Goal: Task Accomplishment & Management: Complete application form

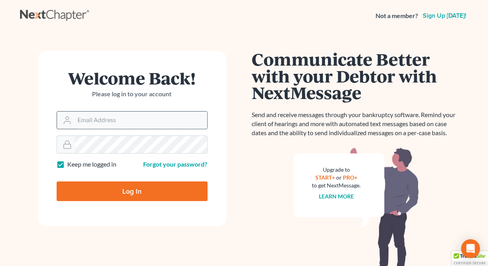
drag, startPoint x: 119, startPoint y: 120, endPoint x: 118, endPoint y: 125, distance: 5.6
click at [119, 120] on input "Email Address" at bounding box center [141, 120] width 132 height 17
type input "[EMAIL_ADDRESS][DOMAIN_NAME]"
click at [68, 165] on label "Keep me logged in" at bounding box center [92, 164] width 49 height 9
click at [71, 165] on input "Keep me logged in" at bounding box center [73, 162] width 5 height 5
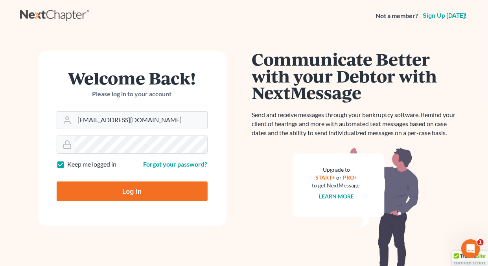
checkbox input "false"
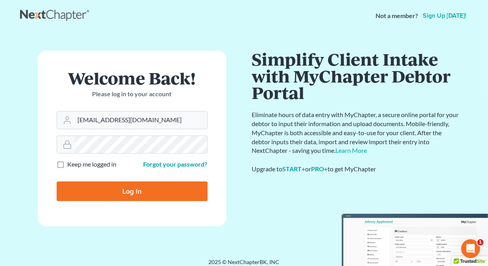
click at [137, 189] on input "Log In" at bounding box center [132, 192] width 151 height 20
type input "Thinking..."
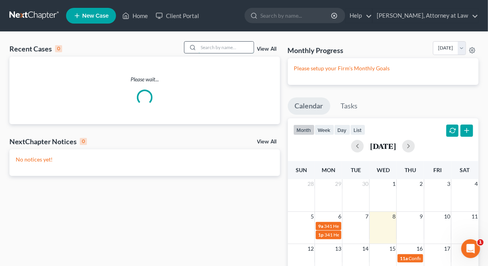
click at [206, 48] on input "search" at bounding box center [225, 47] width 55 height 11
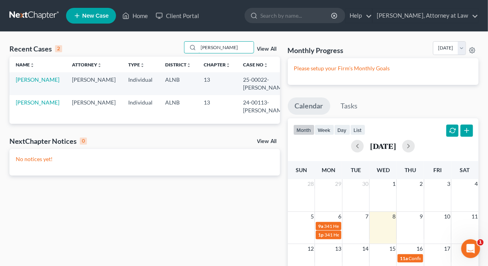
type input "[PERSON_NAME]"
click at [20, 84] on td "[PERSON_NAME]" at bounding box center [37, 83] width 56 height 22
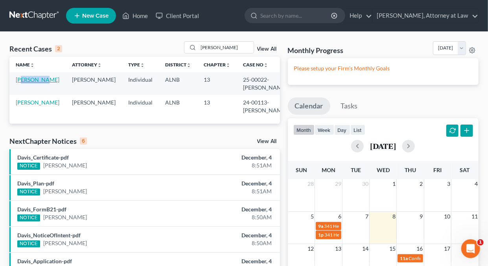
drag, startPoint x: 20, startPoint y: 84, endPoint x: 26, endPoint y: 86, distance: 6.7
click at [26, 83] on link "[PERSON_NAME]" at bounding box center [38, 79] width 44 height 7
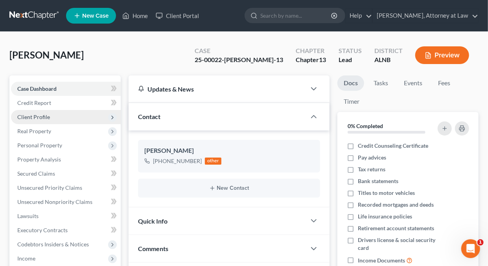
click at [45, 116] on span "Client Profile" at bounding box center [33, 117] width 33 height 7
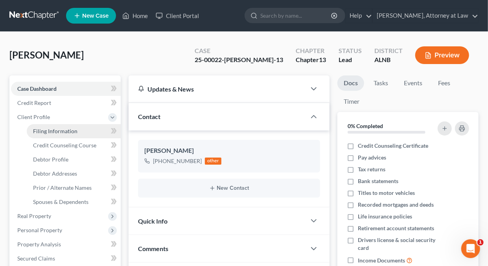
click at [53, 132] on span "Filing Information" at bounding box center [55, 131] width 44 height 7
select select "1"
select select "0"
select select "3"
select select "0"
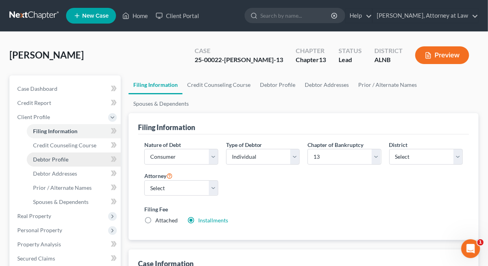
click at [57, 159] on span "Debtor Profile" at bounding box center [50, 159] width 35 height 7
select select "0"
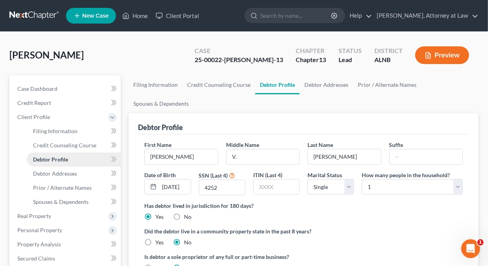
radio input "true"
click at [143, 15] on link "Home" at bounding box center [134, 16] width 33 height 14
